Goal: Communication & Community: Answer question/provide support

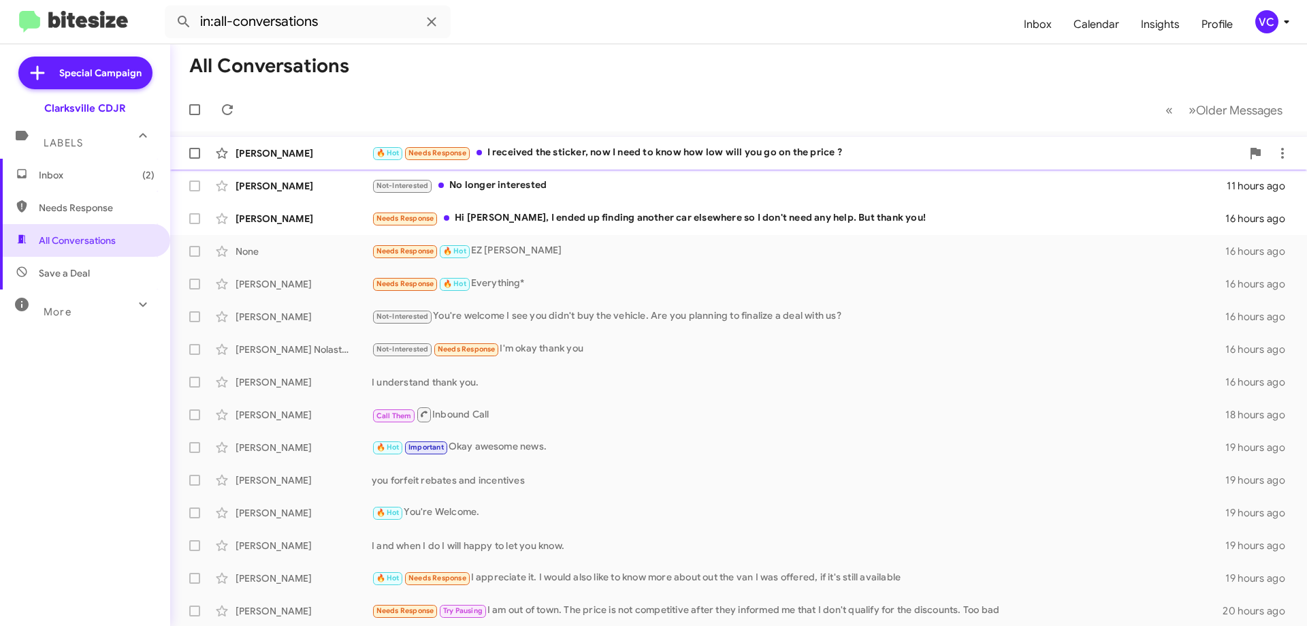
click at [553, 151] on div "🔥 Hot Needs Response I received the sticker, now I need to know how low will yo…" at bounding box center [807, 153] width 870 height 16
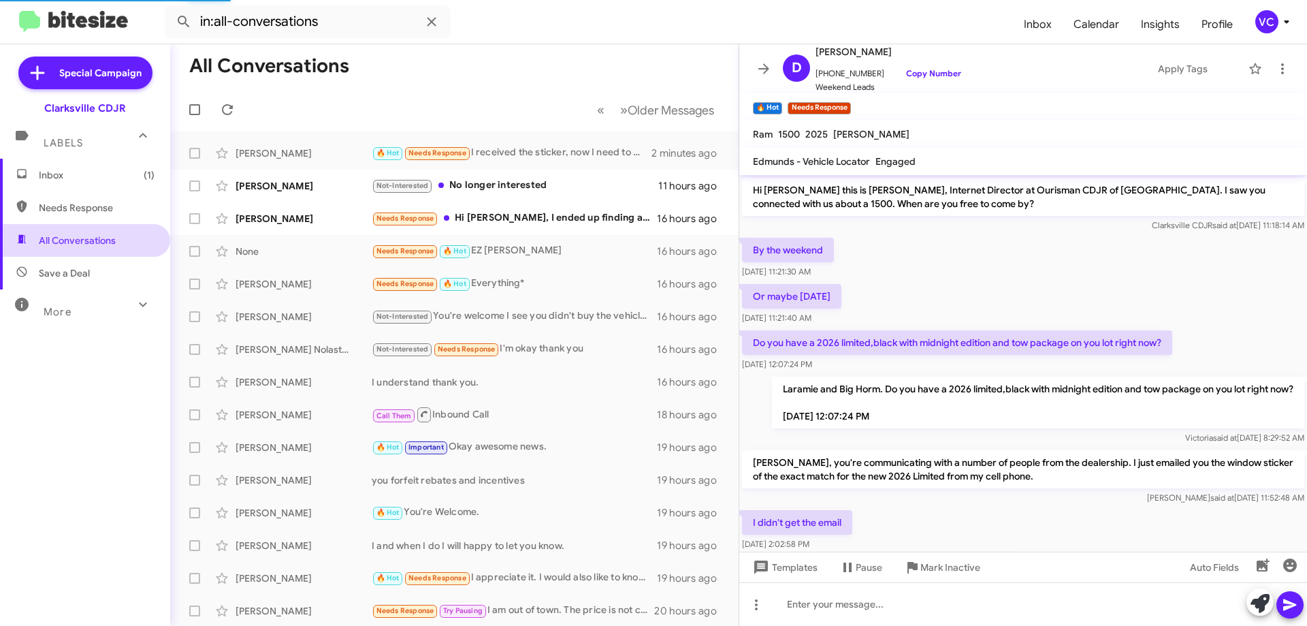
scroll to position [197, 0]
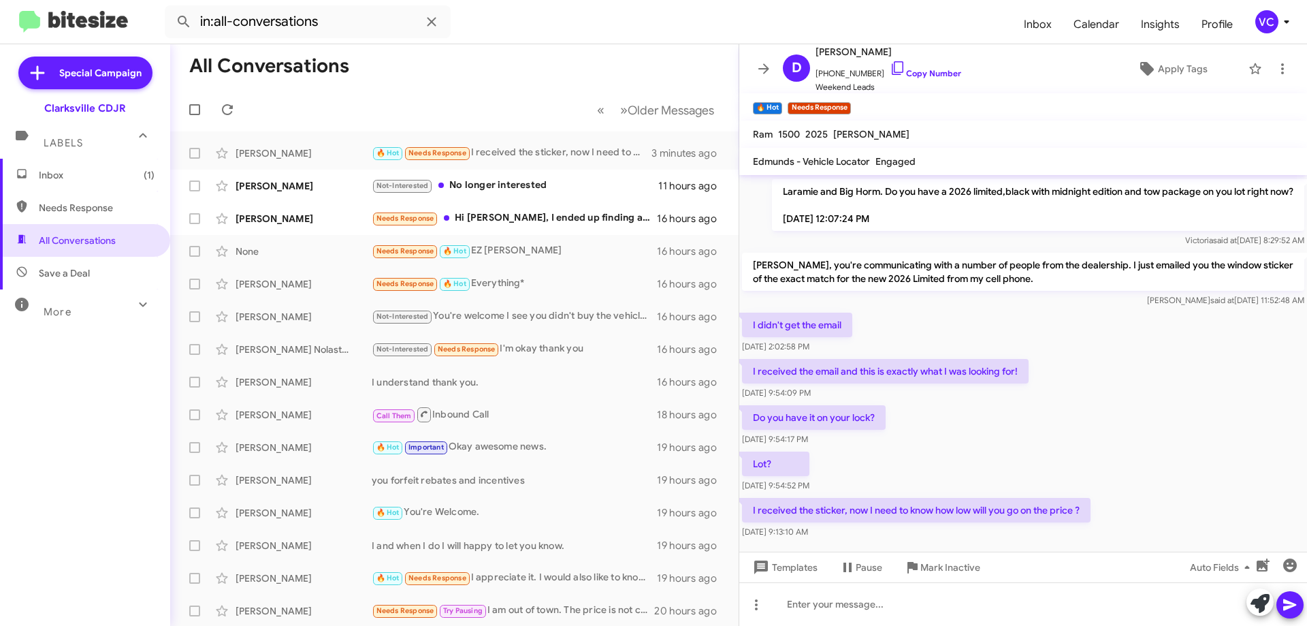
click at [1041, 444] on div "Do you have it on your lock? [DATE] 9:54:17 PM" at bounding box center [1023, 425] width 568 height 46
click at [1188, 456] on div "Lot? [DATE] 9:54:52 PM" at bounding box center [1023, 472] width 568 height 46
click at [1174, 459] on div "Lot? [DATE] 9:54:52 PM" at bounding box center [1023, 472] width 568 height 46
click at [1176, 461] on div "Lot? [DATE] 9:54:52 PM" at bounding box center [1023, 472] width 568 height 46
click at [866, 415] on p "Do you have it on your lock?" at bounding box center [814, 417] width 144 height 25
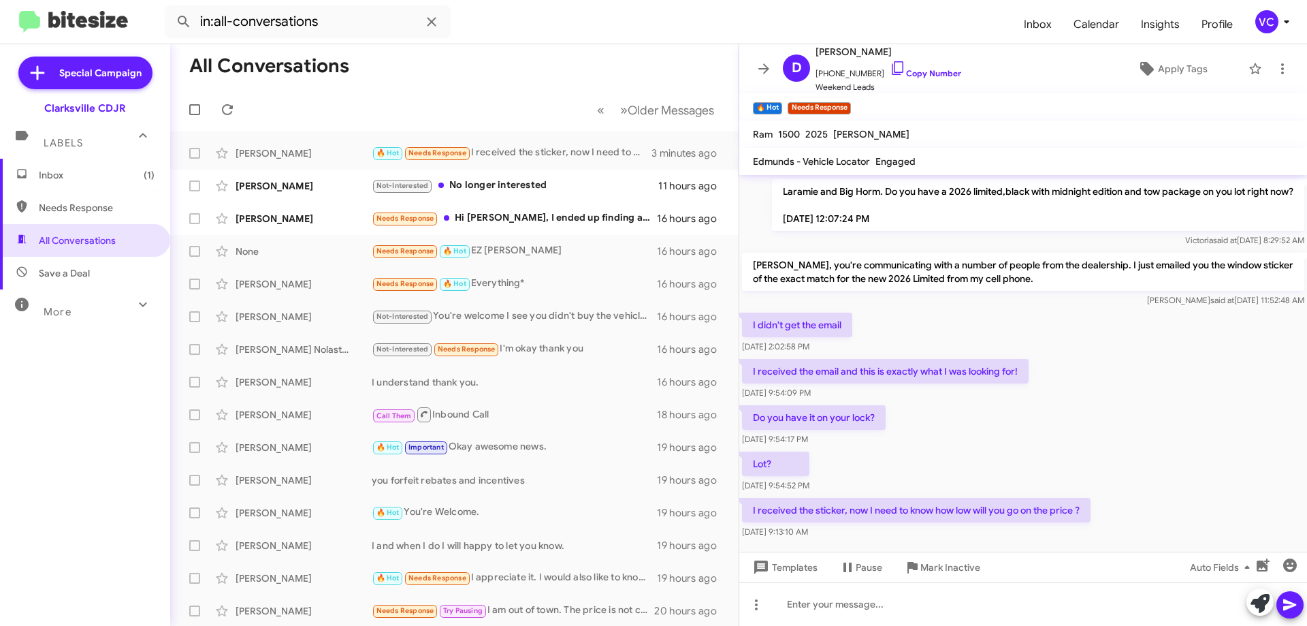
click at [999, 438] on div "Do you have it on your lock? [DATE] 9:54:17 PM" at bounding box center [1023, 425] width 568 height 46
click at [1018, 432] on div "Do you have it on your lock? [DATE] 9:54:17 PM" at bounding box center [1023, 425] width 568 height 46
click at [1022, 435] on div "Do you have it on your lock? [DATE] 9:54:17 PM" at bounding box center [1023, 425] width 568 height 46
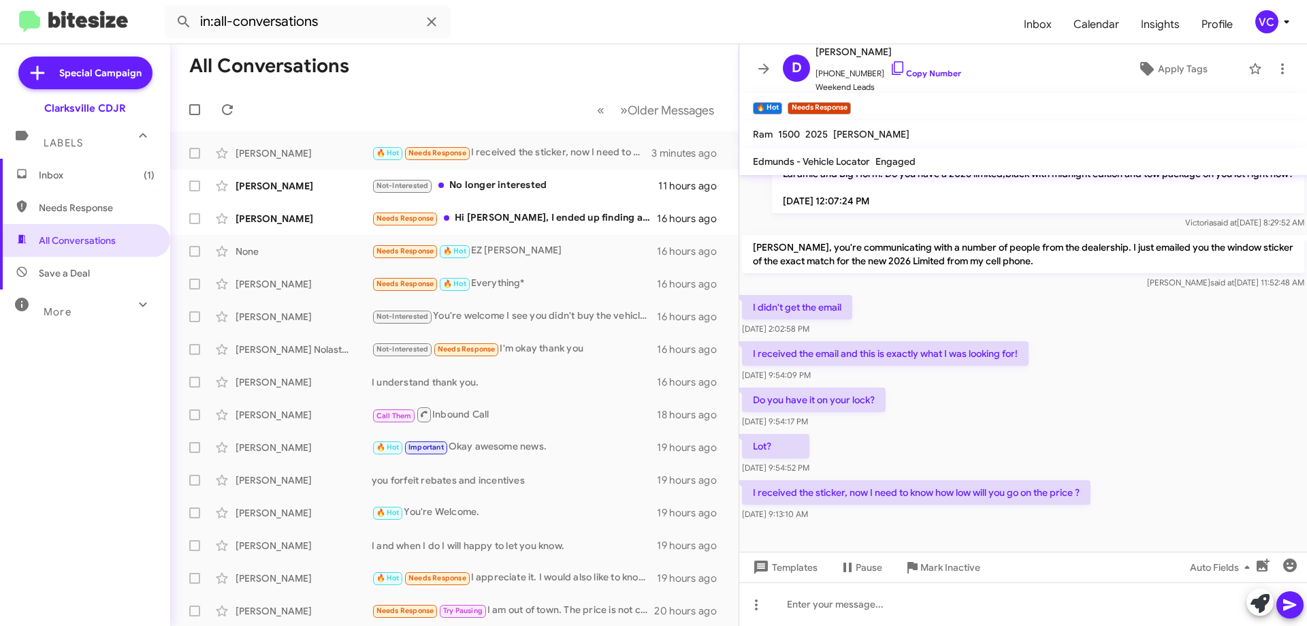
scroll to position [225, 0]
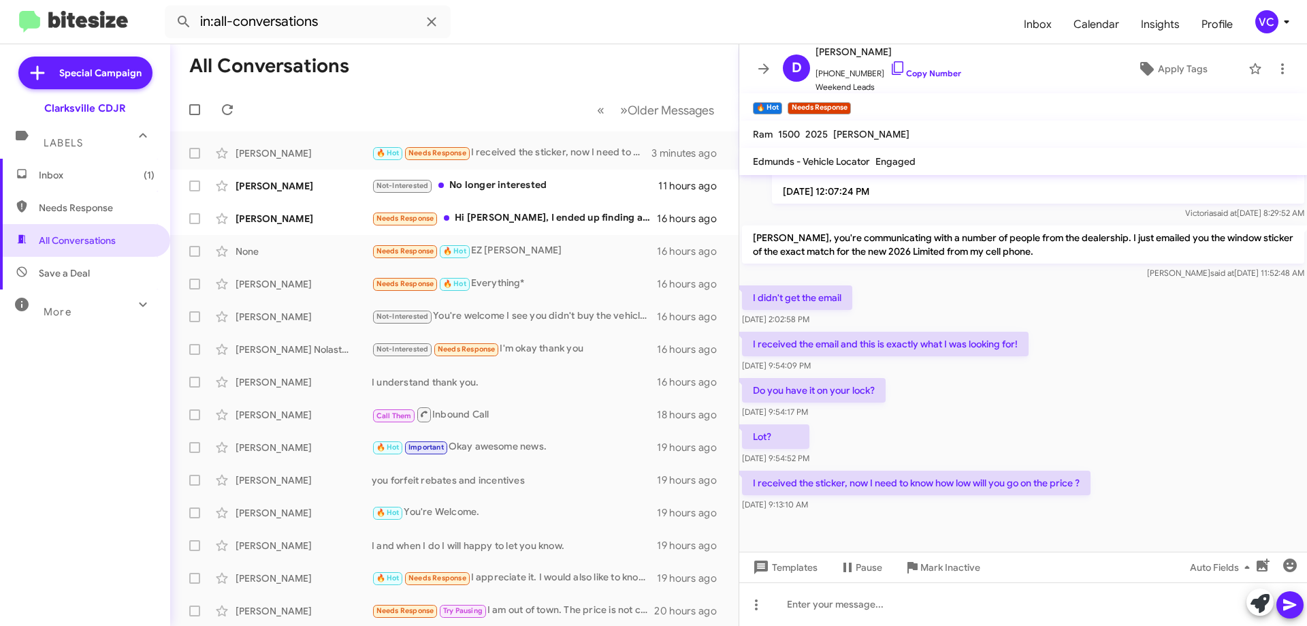
drag, startPoint x: 860, startPoint y: 479, endPoint x: 1054, endPoint y: 466, distance: 194.4
click at [1054, 466] on div "Hi [PERSON_NAME] this is [PERSON_NAME], Internet Director at Ourisman CDJR of […" at bounding box center [1023, 232] width 568 height 564
click at [1076, 410] on div "Do you have it on your lock? [DATE] 9:54:17 PM" at bounding box center [1023, 398] width 568 height 46
click at [1042, 509] on div "[DATE] 9:13:10 AM" at bounding box center [916, 505] width 349 height 14
click at [1057, 410] on div "Do you have it on your lock? [DATE] 9:54:17 PM" at bounding box center [1023, 398] width 568 height 46
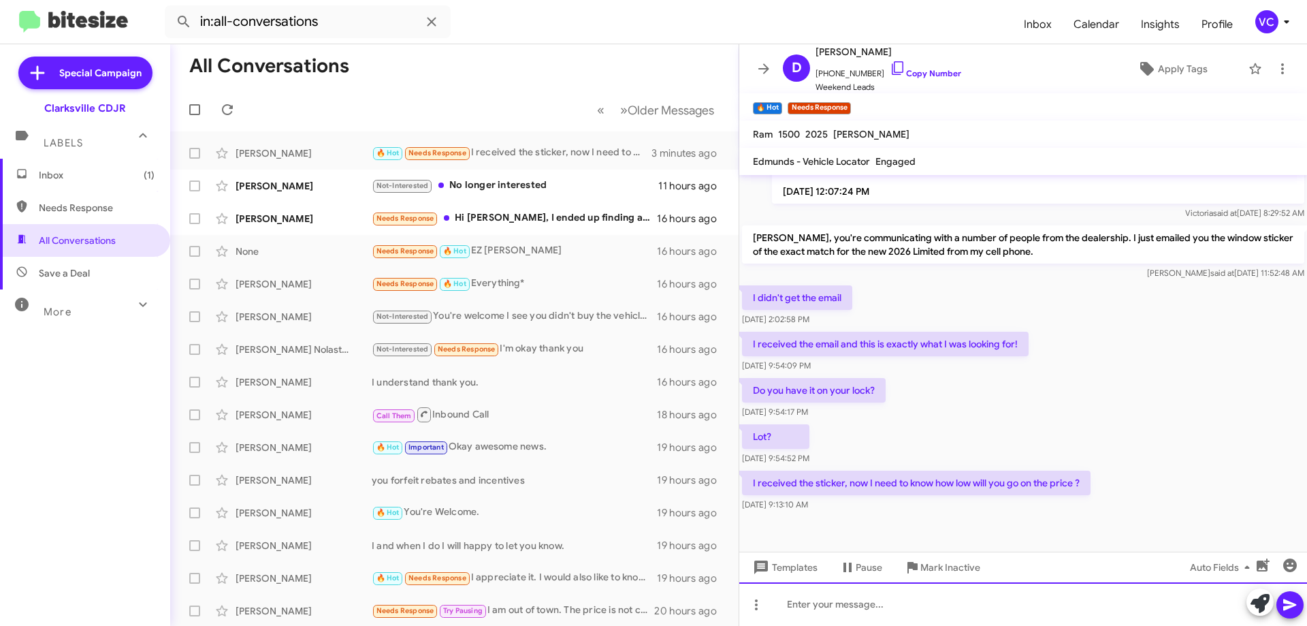
click at [918, 603] on div at bounding box center [1023, 604] width 568 height 44
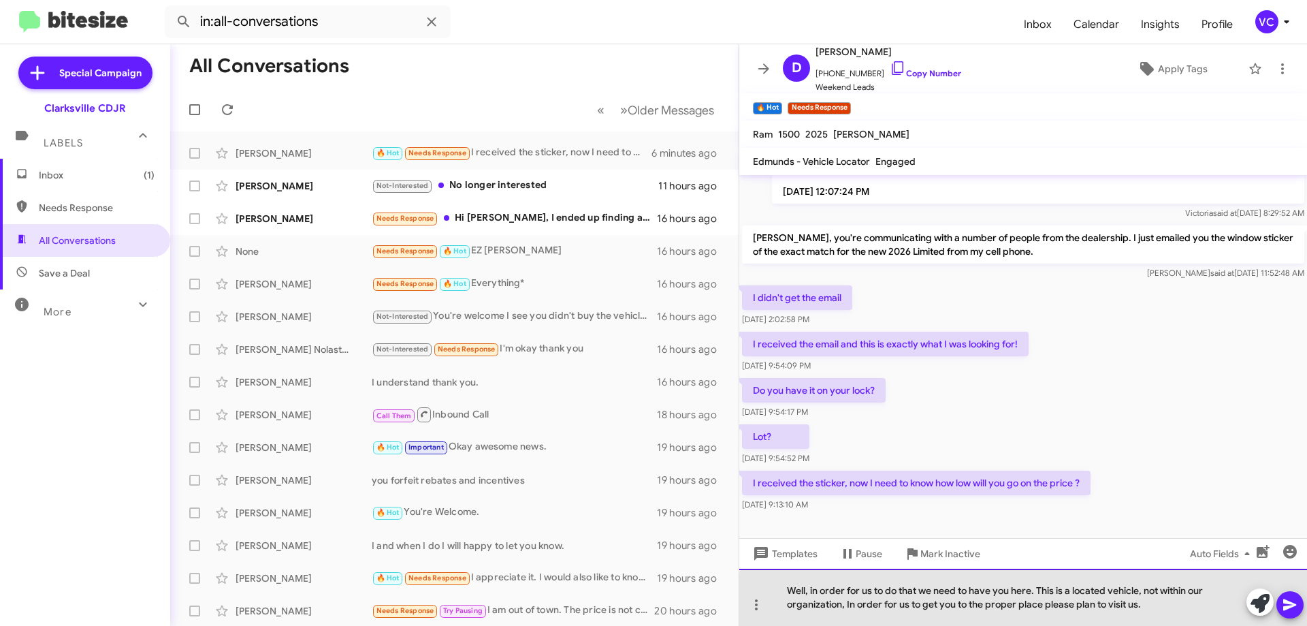
click at [1150, 606] on div "Well, in order for us to do that we need to have you here. This is a located ve…" at bounding box center [1023, 596] width 568 height 57
drag, startPoint x: 1043, startPoint y: 604, endPoint x: 1034, endPoint y: 613, distance: 12.5
click at [1033, 611] on div "Well, in order for us to do that we need to have you here. This is a located ve…" at bounding box center [1023, 596] width 568 height 57
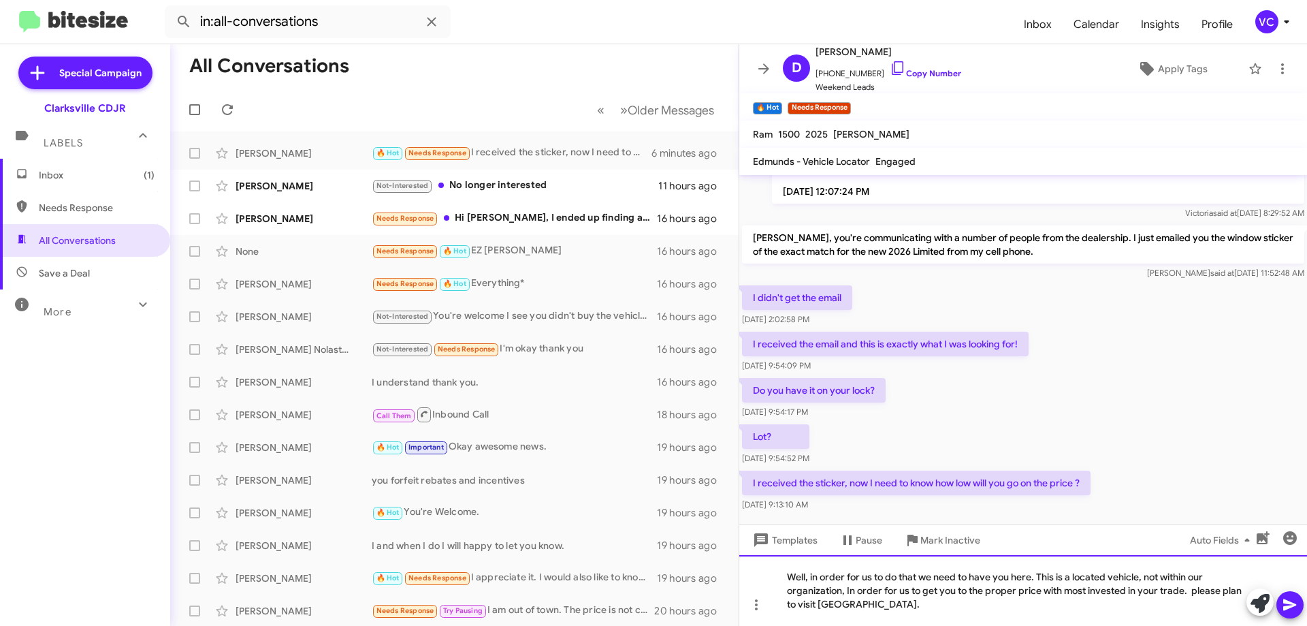
click at [1198, 587] on div "Well, in order for us to do that we need to have you here. This is a located ve…" at bounding box center [1023, 590] width 568 height 71
click at [839, 602] on div "Well, in order for us to do that we need to have you here. This is a located ve…" at bounding box center [1023, 590] width 568 height 71
click at [851, 609] on div "Well, in order for us to do that we need to have you here. This is a located ve…" at bounding box center [1023, 590] width 568 height 71
click at [1300, 611] on button at bounding box center [1289, 604] width 27 height 27
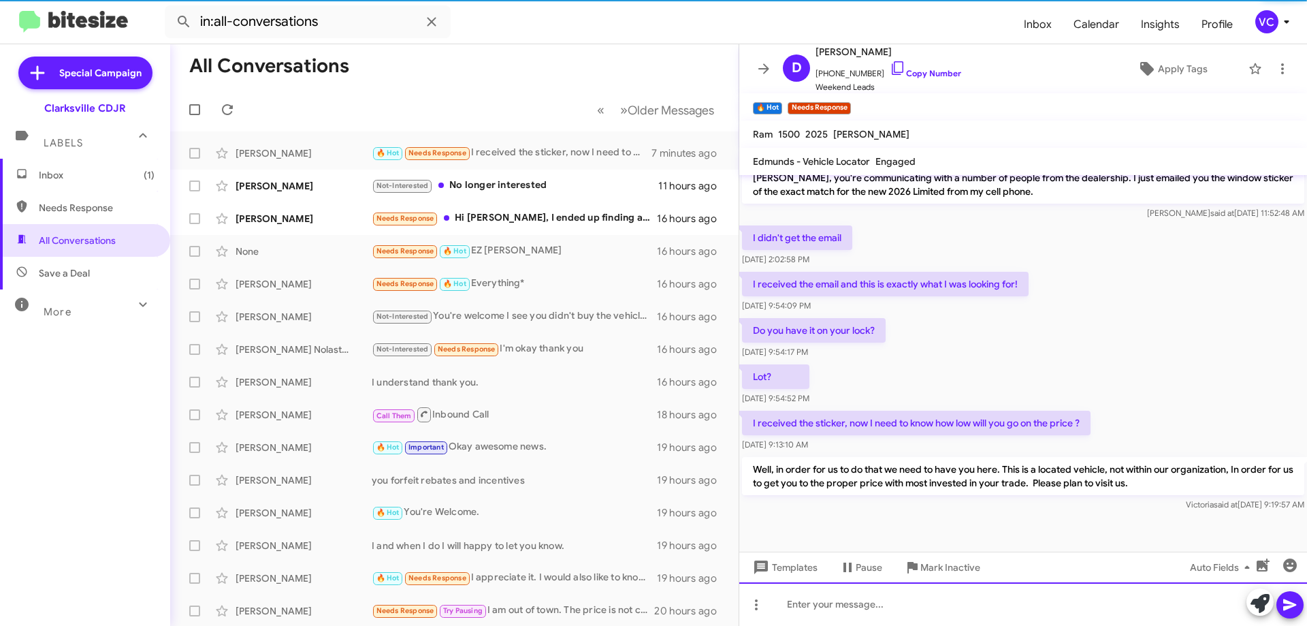
scroll to position [288, 0]
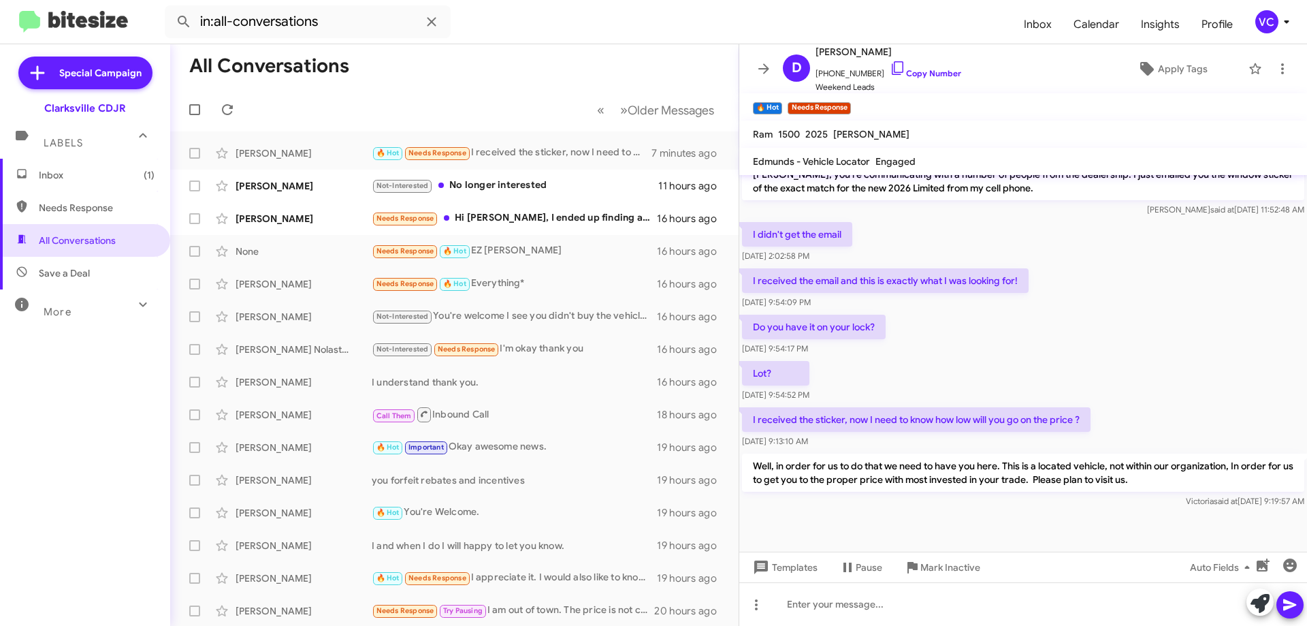
click at [1158, 283] on div "I received the email and this is exactly what I was looking for! [DATE] 9:54:09…" at bounding box center [1023, 288] width 568 height 46
click at [327, 186] on div "[PERSON_NAME]" at bounding box center [304, 186] width 136 height 14
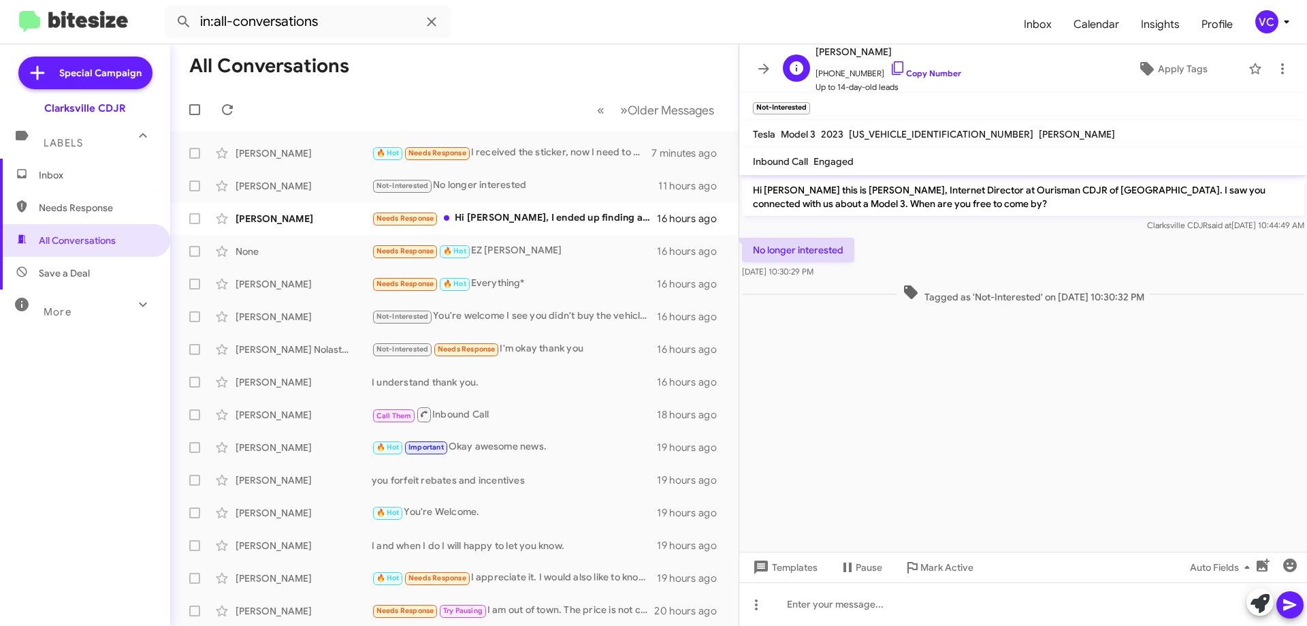
click at [928, 67] on span "[PHONE_NUMBER] Copy Number" at bounding box center [888, 70] width 146 height 20
click at [922, 71] on link "Copy Number" at bounding box center [925, 73] width 71 height 10
